Goal: Book appointment/travel/reservation

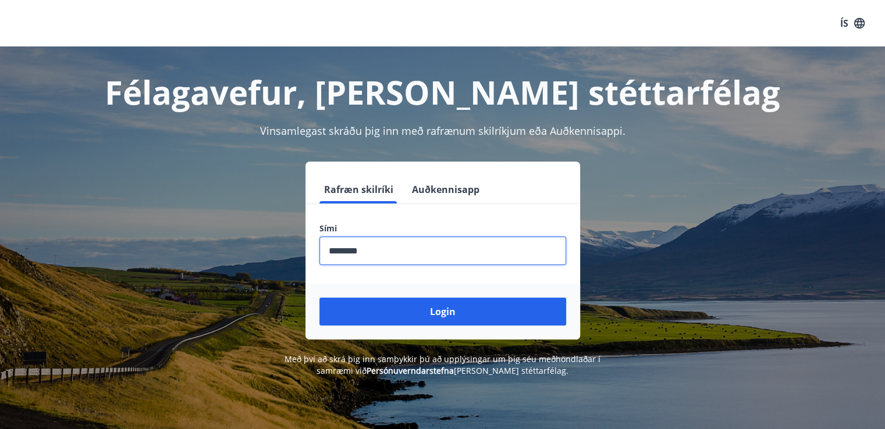
type input "********"
click at [319, 298] on button "Login" at bounding box center [442, 312] width 247 height 28
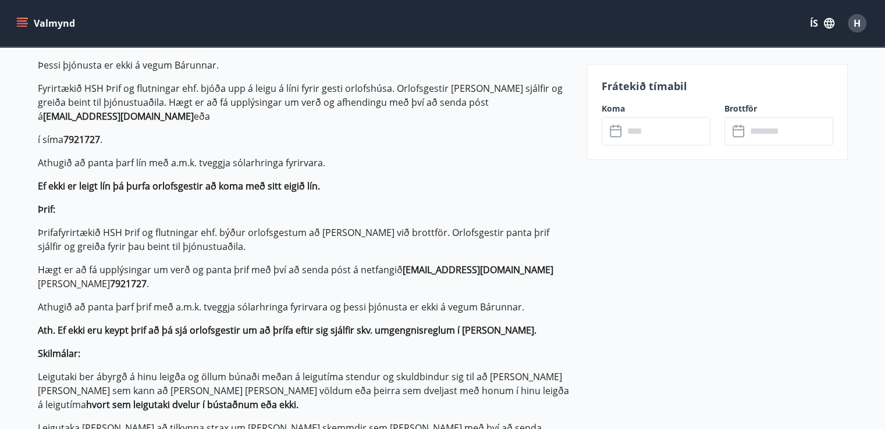
scroll to position [698, 0]
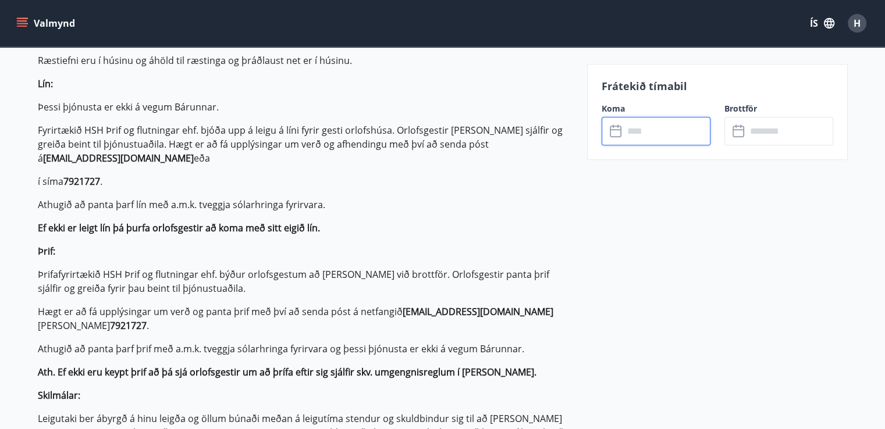
click at [664, 132] on input "text" at bounding box center [666, 131] width 87 height 28
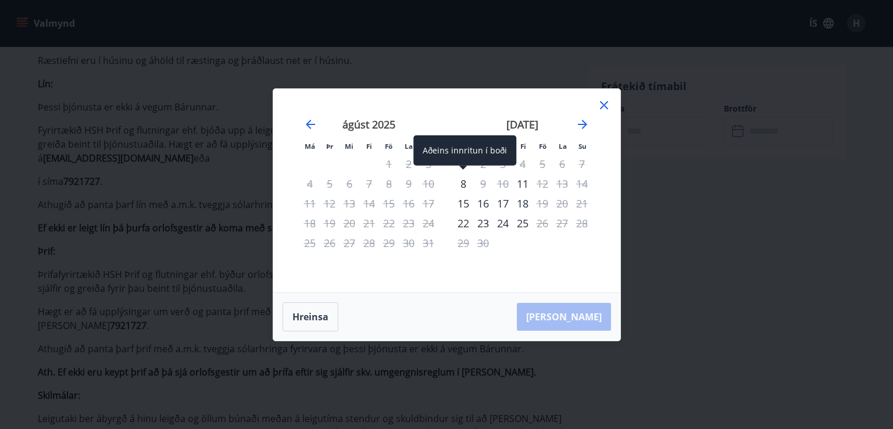
click at [464, 183] on div "8" at bounding box center [464, 184] width 20 height 20
click at [482, 187] on div "9" at bounding box center [483, 184] width 20 height 20
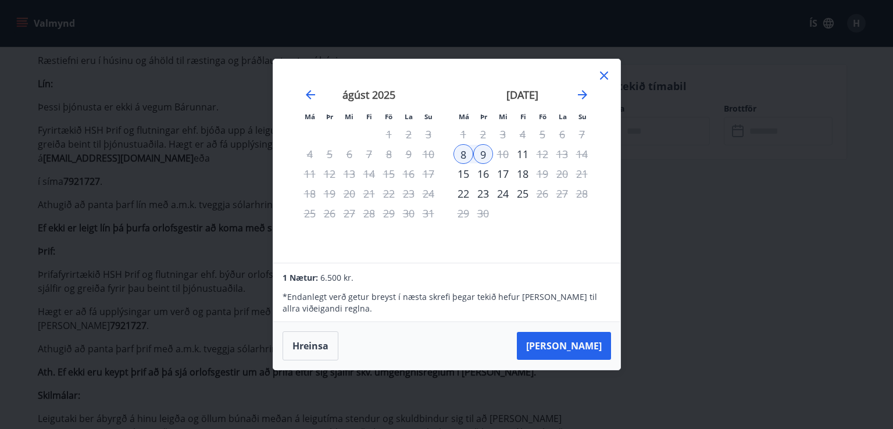
click at [505, 152] on div "10" at bounding box center [503, 154] width 20 height 20
click at [504, 157] on div "10" at bounding box center [503, 154] width 20 height 20
click at [504, 153] on div "10" at bounding box center [503, 154] width 20 height 20
click at [718, 159] on div "Má Þr Mi Fi Fö La Su Má Þr Mi Fi Fö La Su júlí 2025 1 2 3 4 5 6 7 8 9 10 11 12 …" at bounding box center [446, 214] width 893 height 429
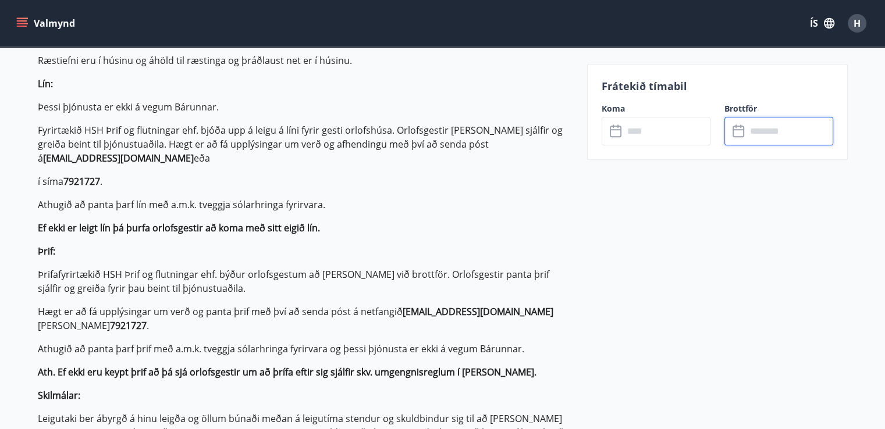
click at [769, 131] on input "text" at bounding box center [789, 131] width 87 height 28
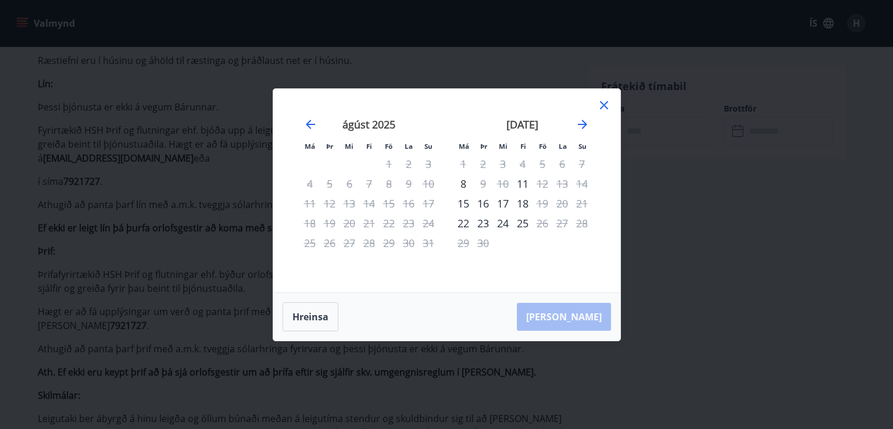
drag, startPoint x: 762, startPoint y: 147, endPoint x: 667, endPoint y: 145, distance: 96.0
click at [762, 147] on div "Má Þr Mi Fi Fö La Su Má Þr Mi Fi Fö La Su júlí 2025 1 2 3 4 5 6 7 8 9 10 11 12 …" at bounding box center [446, 214] width 893 height 429
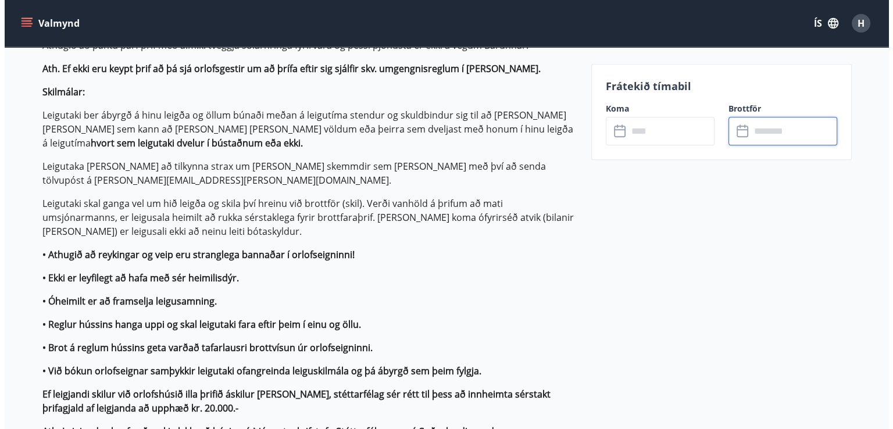
scroll to position [999, 0]
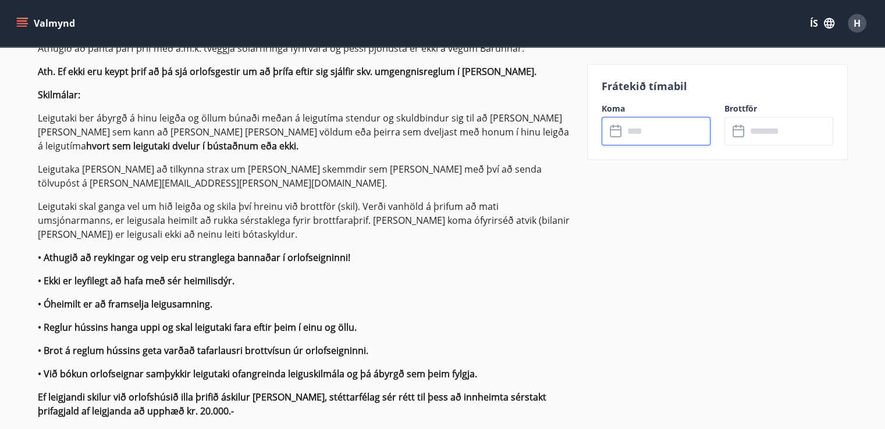
click at [651, 131] on input "text" at bounding box center [666, 131] width 87 height 28
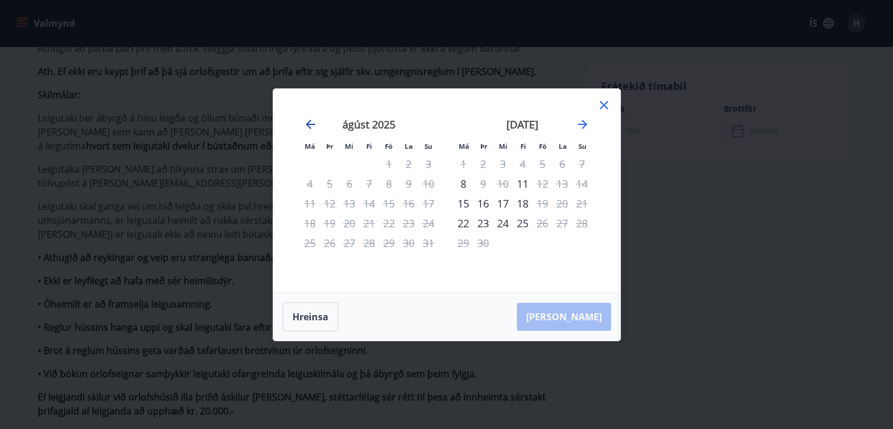
click at [304, 123] on icon "Move backward to switch to the previous month." at bounding box center [311, 124] width 14 height 14
click at [309, 125] on icon "Move backward to switch to the previous month." at bounding box center [311, 124] width 14 height 14
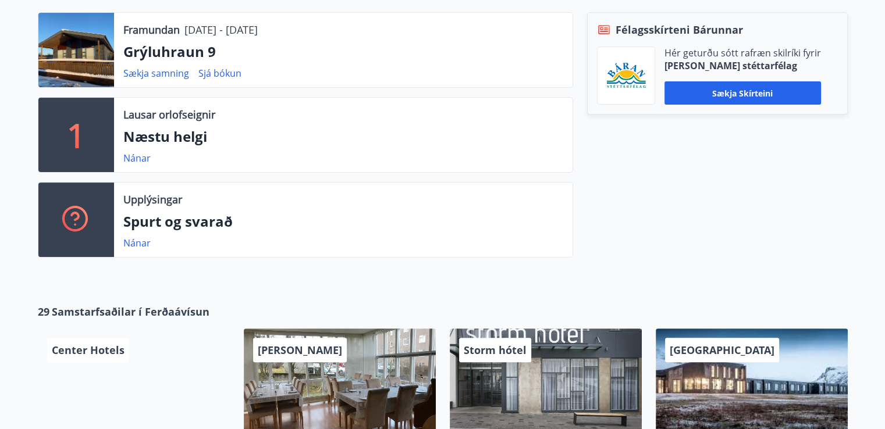
scroll to position [349, 0]
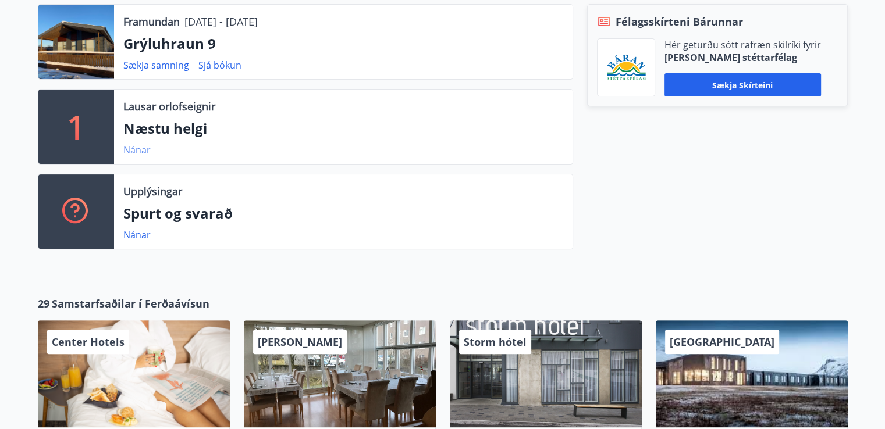
click at [141, 145] on link "Nánar" at bounding box center [136, 150] width 27 height 13
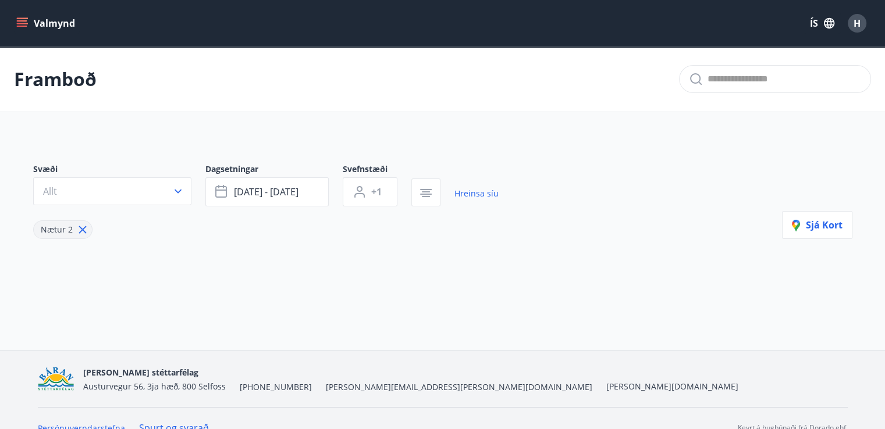
type input "*"
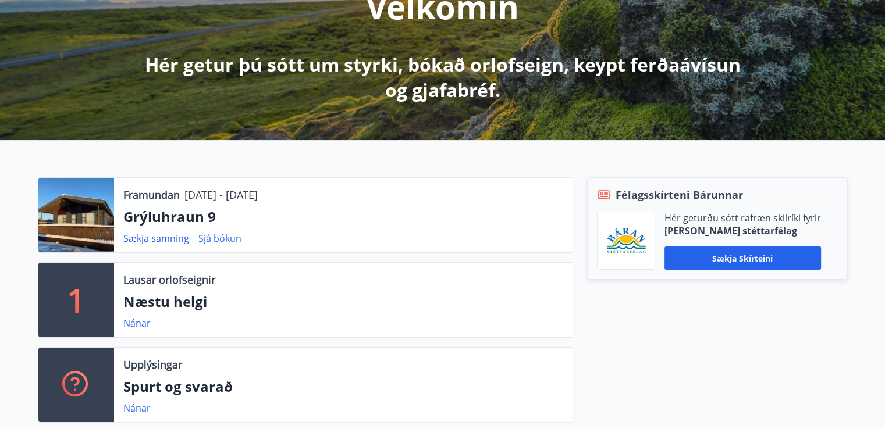
scroll to position [174, 0]
